Goal: Task Accomplishment & Management: Manage account settings

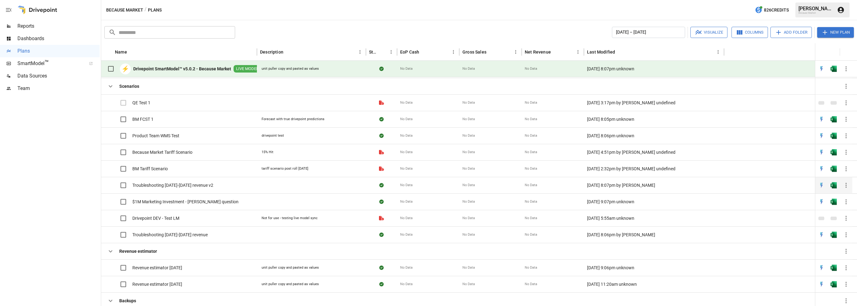
scroll to position [108, 0]
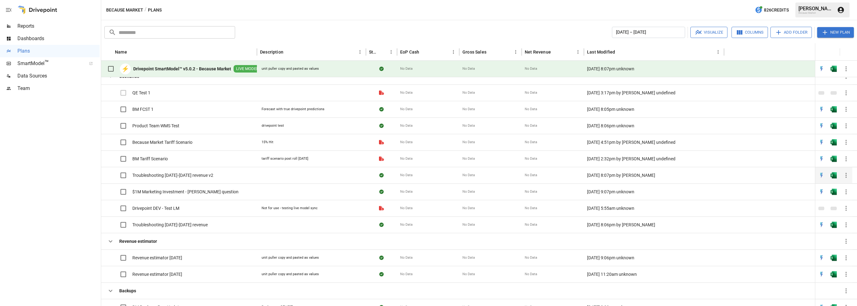
click at [196, 173] on span "Troubleshooting [DATE]-[DATE] revenue v2" at bounding box center [172, 175] width 81 height 6
click at [846, 192] on icon "button" at bounding box center [845, 191] width 1 height 5
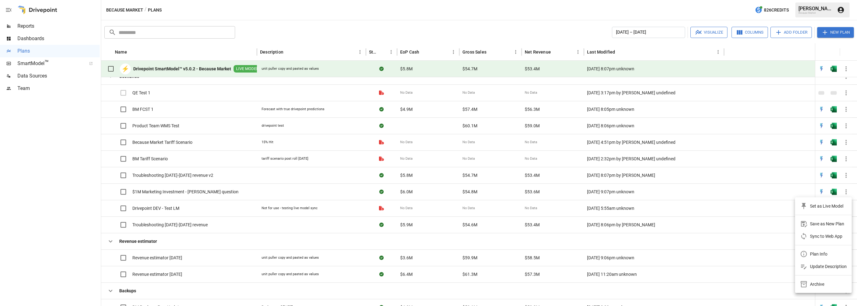
click at [817, 286] on div "Archive" at bounding box center [817, 284] width 14 height 7
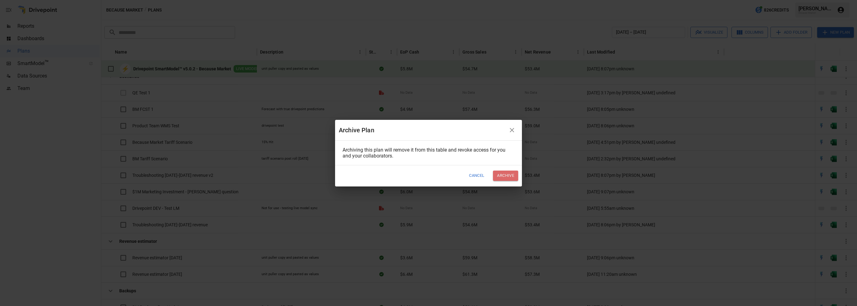
click at [503, 175] on button "Archive" at bounding box center [505, 176] width 25 height 10
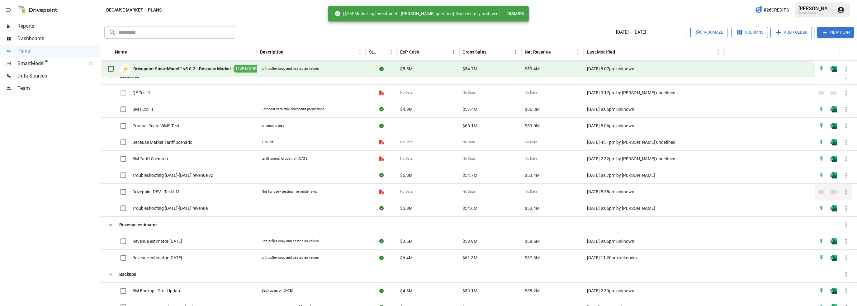
click at [844, 190] on icon "button" at bounding box center [845, 191] width 7 height 7
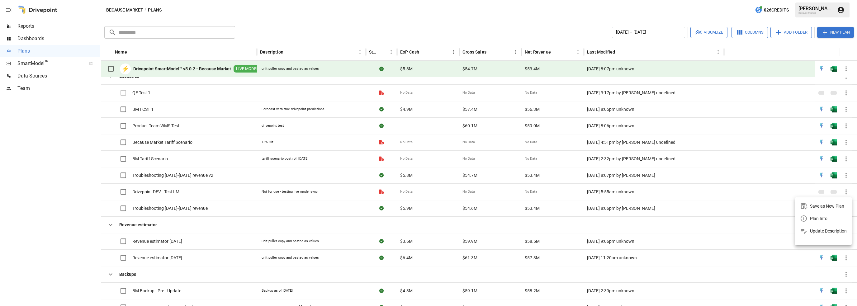
click at [124, 191] on div at bounding box center [428, 153] width 857 height 306
click at [846, 193] on icon "button" at bounding box center [845, 191] width 1 height 5
click at [120, 192] on div at bounding box center [428, 153] width 857 height 306
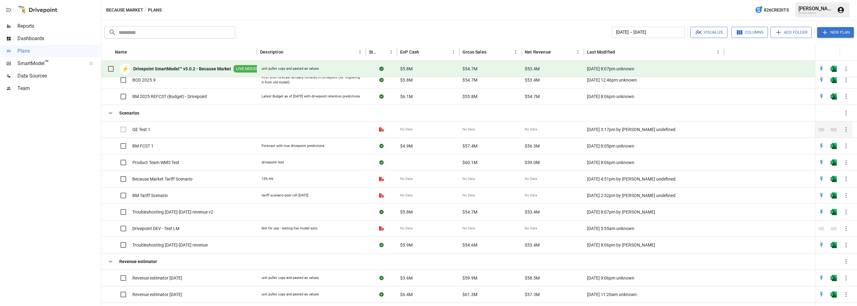
scroll to position [81, 0]
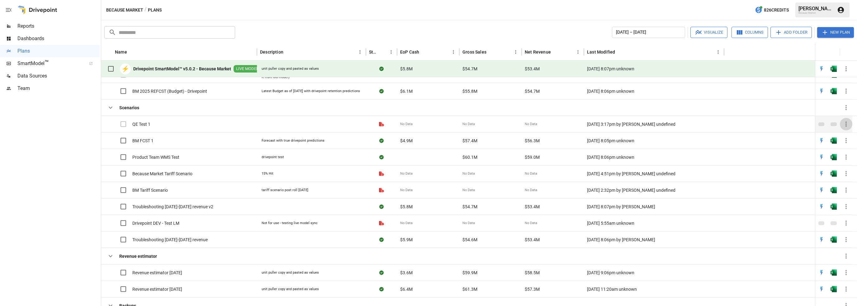
click at [846, 122] on icon "button" at bounding box center [845, 124] width 1 height 5
click at [662, 147] on div at bounding box center [428, 153] width 857 height 306
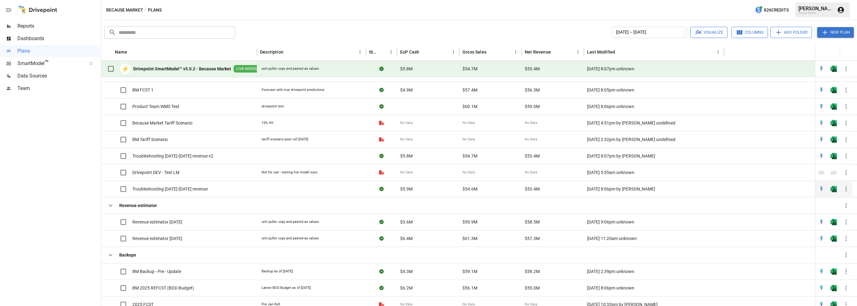
scroll to position [135, 0]
